Goal: Find contact information: Find contact information

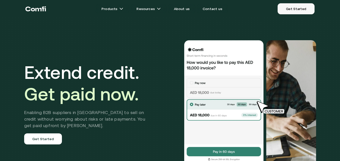
click at [302, 12] on link "Get Started" at bounding box center [296, 8] width 37 height 11
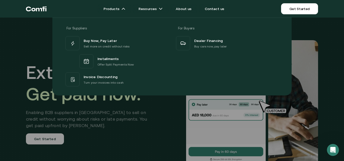
click at [324, 82] on div "For Suppliers For Buyers Buy Now, Pay Later Sell more on credit without risks I…" at bounding box center [172, 55] width 344 height 82
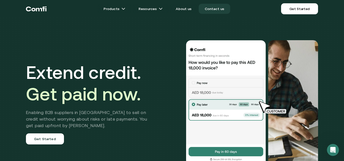
click at [219, 8] on link "Contact us" at bounding box center [215, 9] width 32 height 10
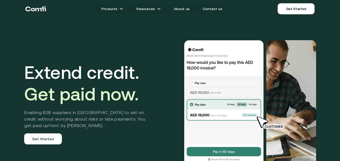
scroll to position [1827, 0]
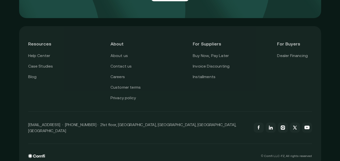
click at [5, 94] on div "Resources Help Center Case Studies Blog About About us Contact us Careers Custo…" at bounding box center [170, 96] width 340 height 149
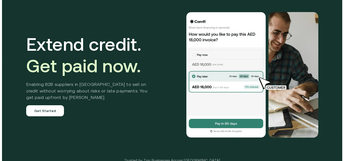
scroll to position [0, 0]
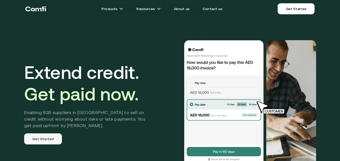
click at [45, 143] on link "Get Started" at bounding box center [43, 139] width 38 height 11
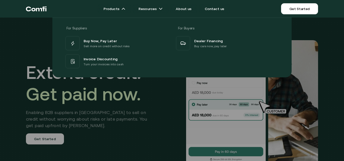
click at [35, 51] on div "For Suppliers For Buyers Buy Now, Pay Later Sell more on credit without risks I…" at bounding box center [172, 46] width 344 height 64
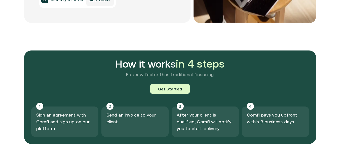
scroll to position [529, 0]
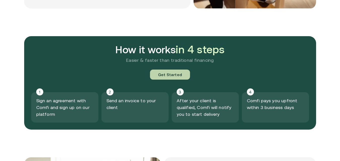
click at [168, 77] on link "Get Started" at bounding box center [170, 75] width 40 height 10
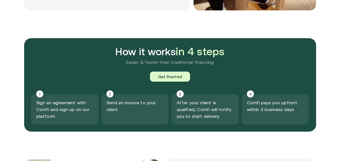
scroll to position [529, 0]
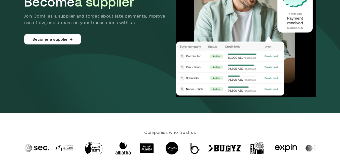
scroll to position [76, 0]
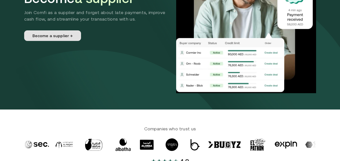
click at [59, 39] on link "Become a supplier →" at bounding box center [52, 35] width 57 height 11
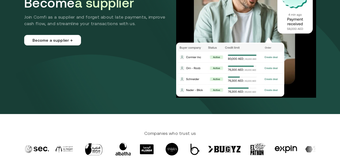
scroll to position [76, 0]
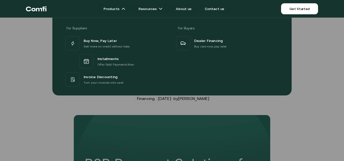
click at [29, 38] on div "For Suppliers For Buyers Buy Now, Pay Later Sell more on credit without risks I…" at bounding box center [172, 55] width 344 height 82
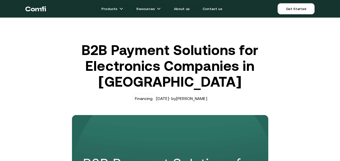
click at [141, 101] on div "Financing" at bounding box center [144, 98] width 22 height 9
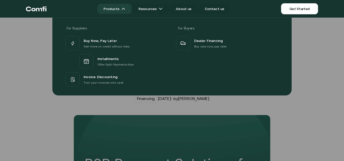
click at [122, 10] on link "Products" at bounding box center [114, 9] width 34 height 10
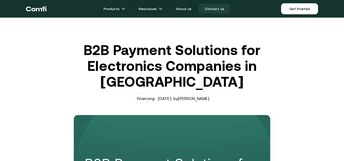
click at [214, 9] on link "Contact us" at bounding box center [215, 9] width 32 height 10
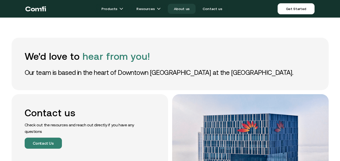
click at [188, 10] on link "About us" at bounding box center [182, 9] width 28 height 10
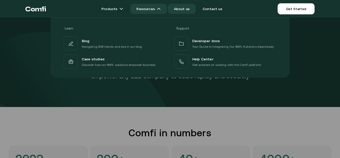
click at [152, 10] on link "Resources" at bounding box center [148, 9] width 36 height 10
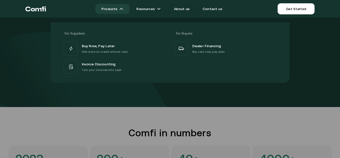
click at [122, 10] on link "Products" at bounding box center [112, 9] width 34 height 10
